Goal: Transaction & Acquisition: Download file/media

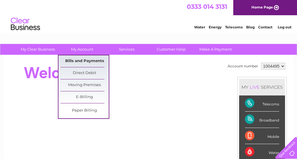
click at [88, 61] on link "Bills and Payments" at bounding box center [84, 61] width 48 height 12
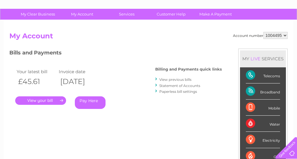
scroll to position [51, 0]
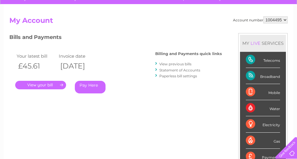
click at [178, 62] on link "View previous bills" at bounding box center [175, 64] width 32 height 4
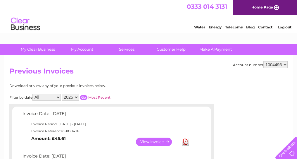
click at [187, 140] on link "Download" at bounding box center [185, 141] width 7 height 8
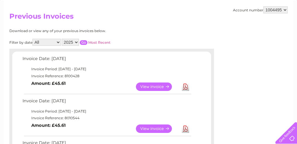
scroll to position [78, 0]
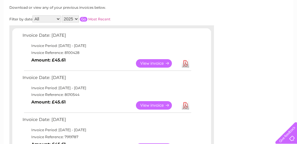
click at [186, 105] on link "Download" at bounding box center [185, 105] width 7 height 8
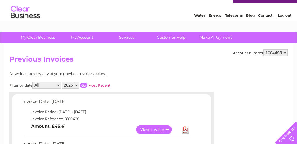
scroll to position [0, 0]
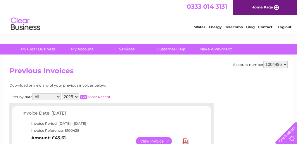
click at [284, 25] on link "Log out" at bounding box center [284, 27] width 14 height 4
